Goal: Communication & Community: Answer question/provide support

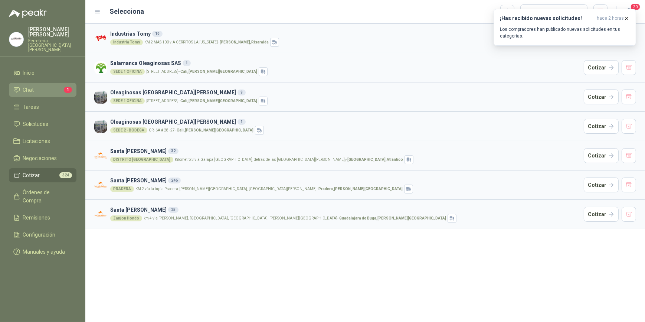
click at [33, 87] on span "Chat" at bounding box center [28, 90] width 11 height 8
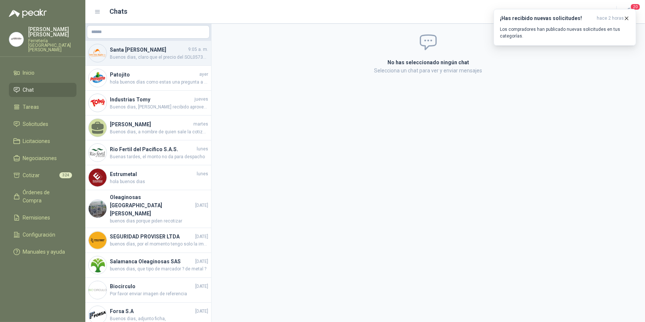
click at [134, 57] on span "Buenos dias, claro que el precio del SOL057334 Corresponde a un solo galon, esa…" at bounding box center [159, 57] width 98 height 7
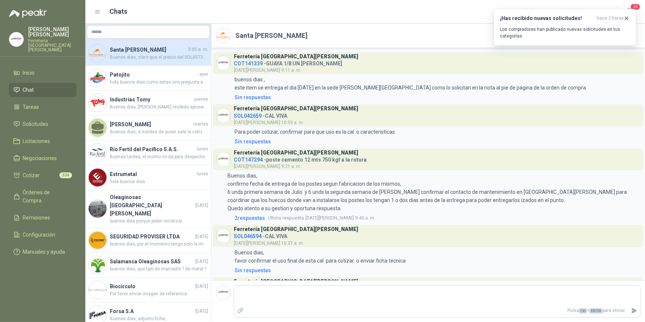
scroll to position [647, 0]
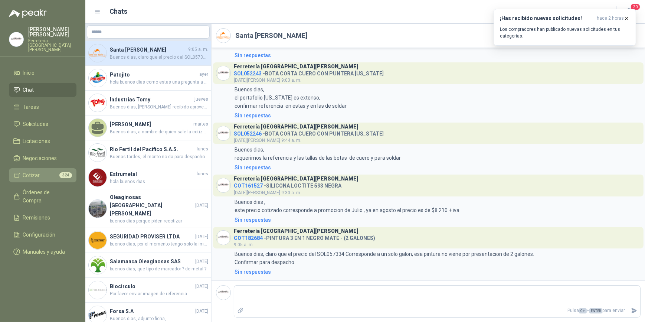
click at [39, 172] on span "Cotizar" at bounding box center [31, 175] width 17 height 8
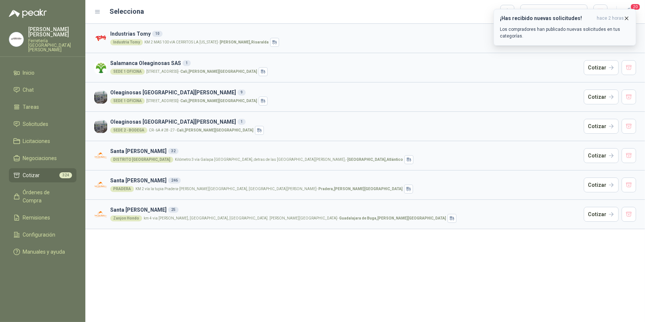
click at [627, 18] on icon "button" at bounding box center [626, 18] width 6 height 6
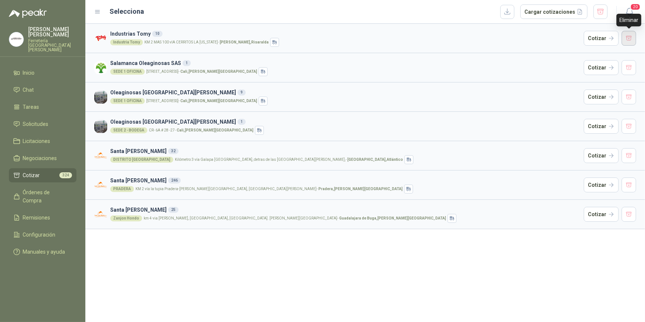
click at [628, 37] on button "button" at bounding box center [628, 38] width 15 height 15
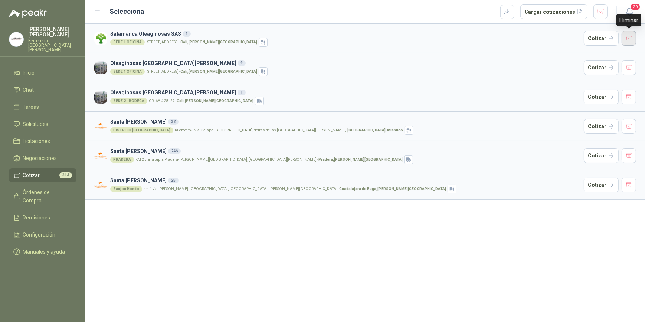
click at [629, 37] on button "button" at bounding box center [628, 38] width 15 height 15
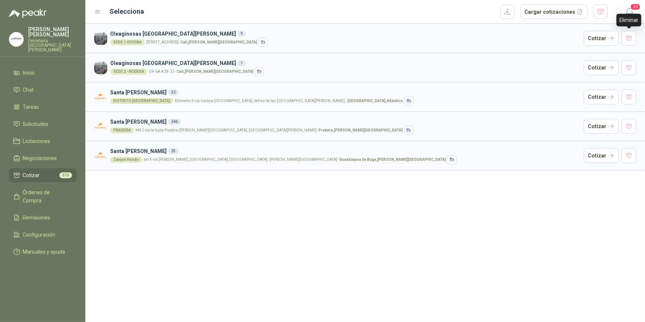
click at [629, 37] on button "button" at bounding box center [628, 38] width 15 height 15
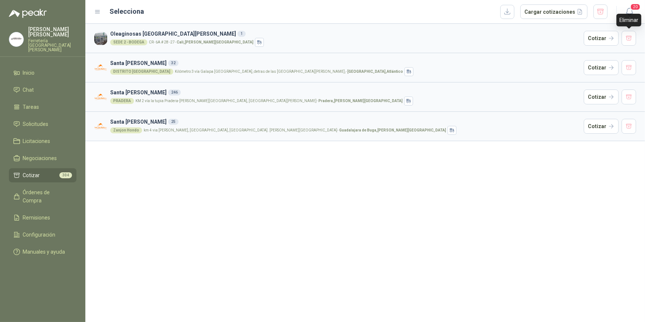
click at [629, 37] on button "button" at bounding box center [628, 38] width 15 height 15
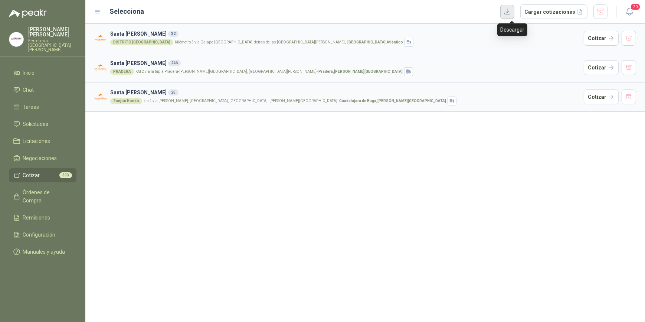
click at [513, 11] on button "button" at bounding box center [507, 12] width 14 height 14
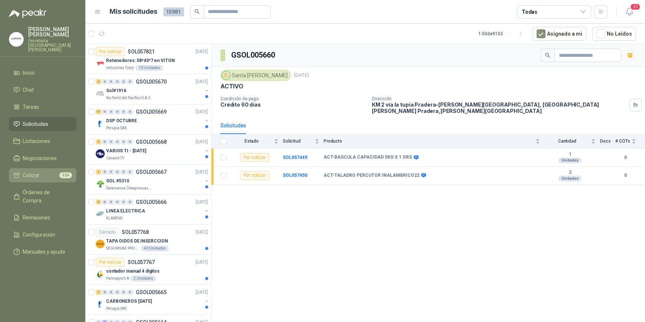
click at [39, 171] on span "Cotizar" at bounding box center [31, 175] width 17 height 8
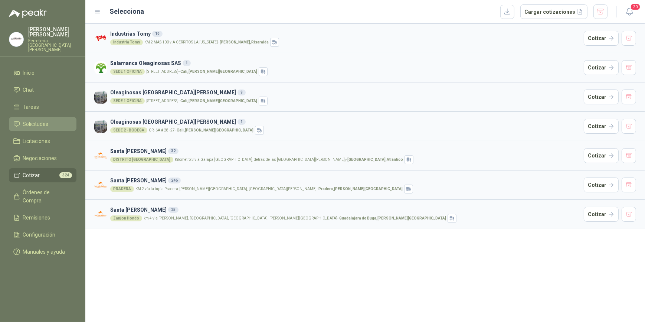
click at [39, 120] on span "Solicitudes" at bounding box center [36, 124] width 26 height 8
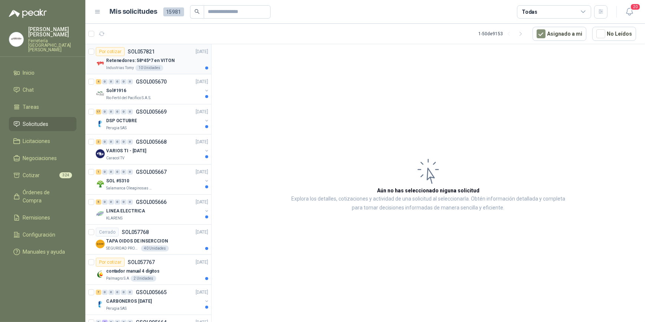
click at [129, 65] on p "Industrias Tomy" at bounding box center [120, 68] width 28 height 6
